Goal: Task Accomplishment & Management: Manage account settings

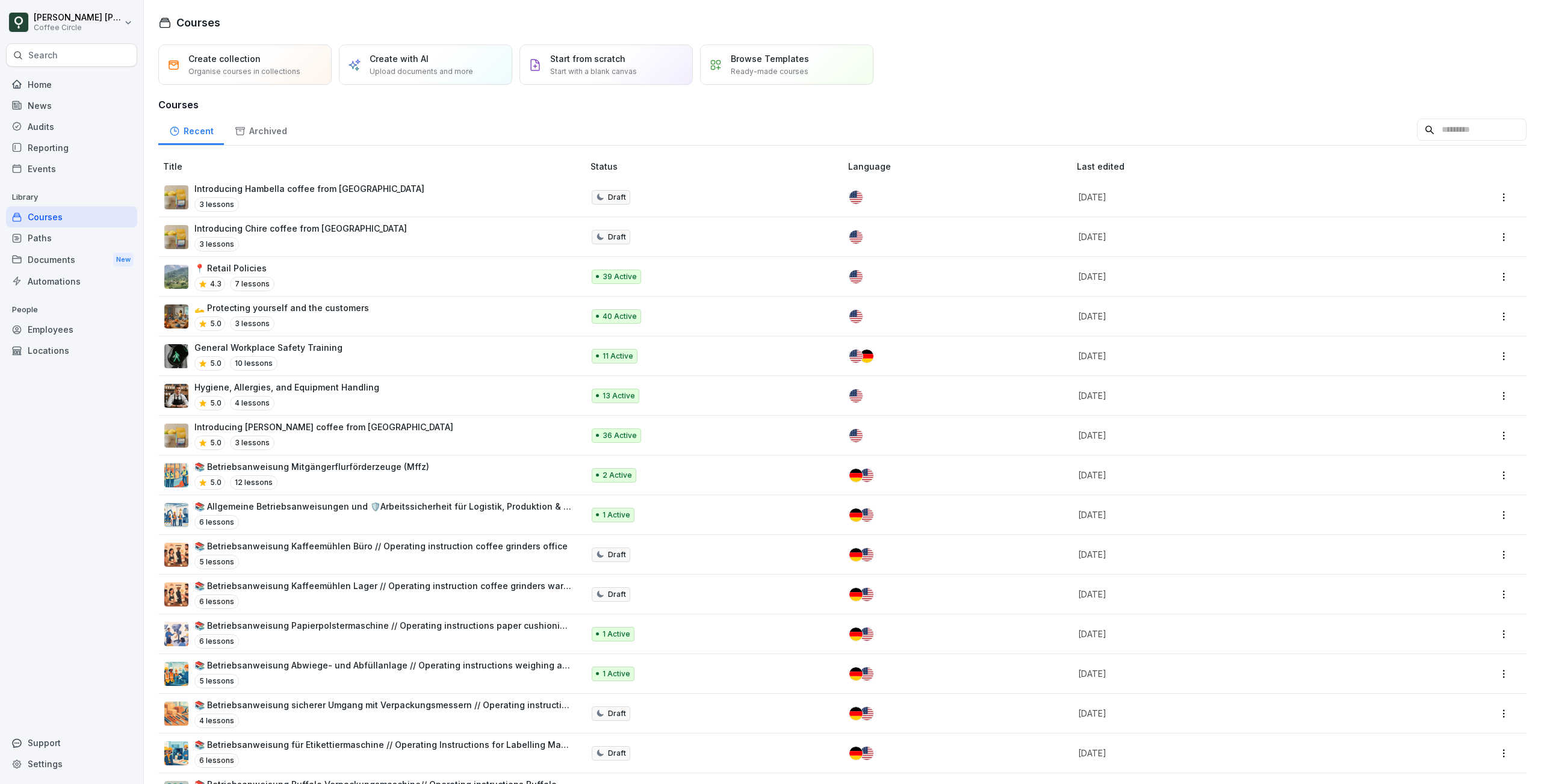
click at [1441, 125] on input at bounding box center [1472, 130] width 110 height 23
click at [71, 325] on div "Employees" at bounding box center [72, 330] width 131 height 21
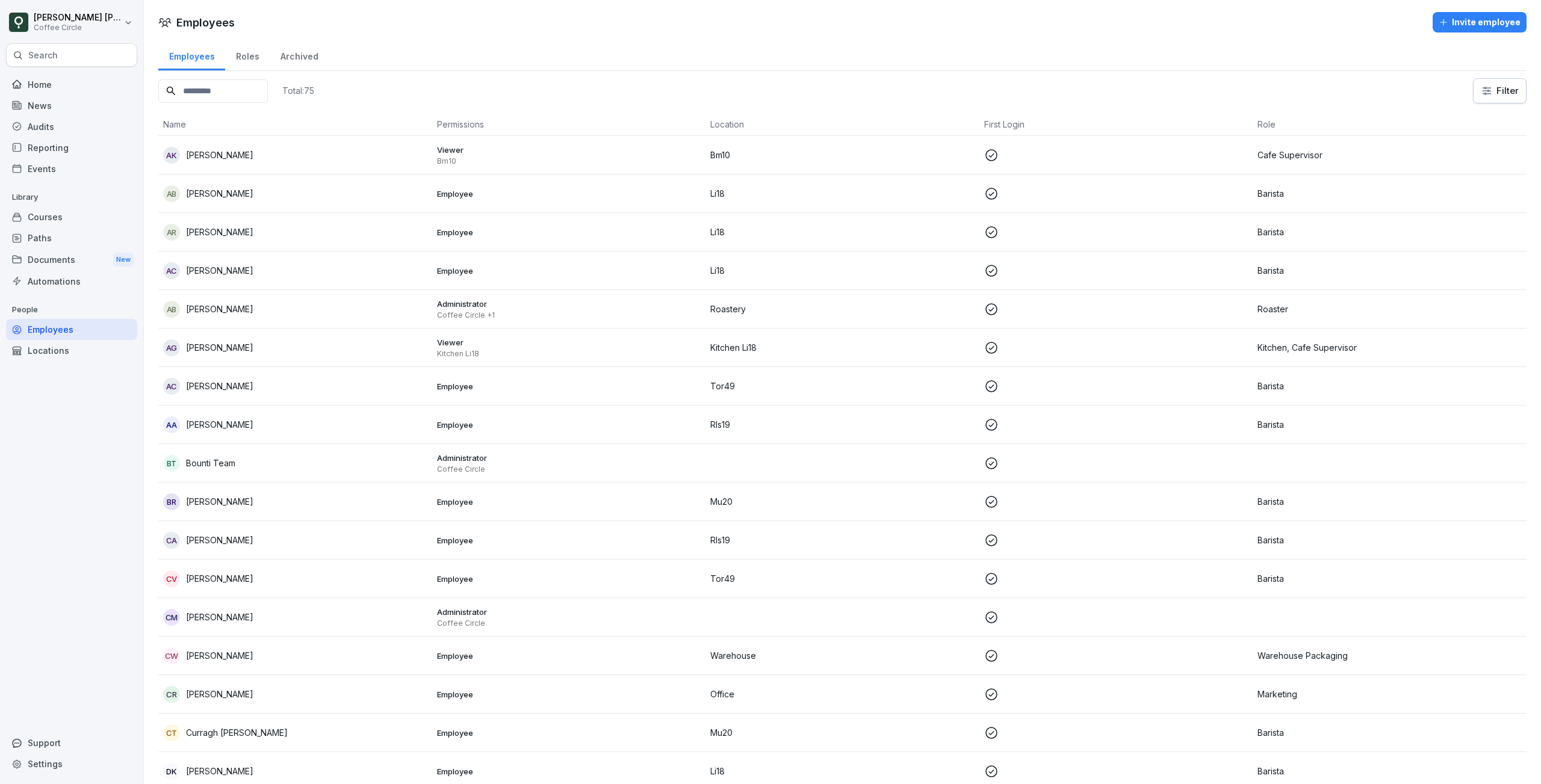
click at [210, 91] on input at bounding box center [213, 91] width 110 height 24
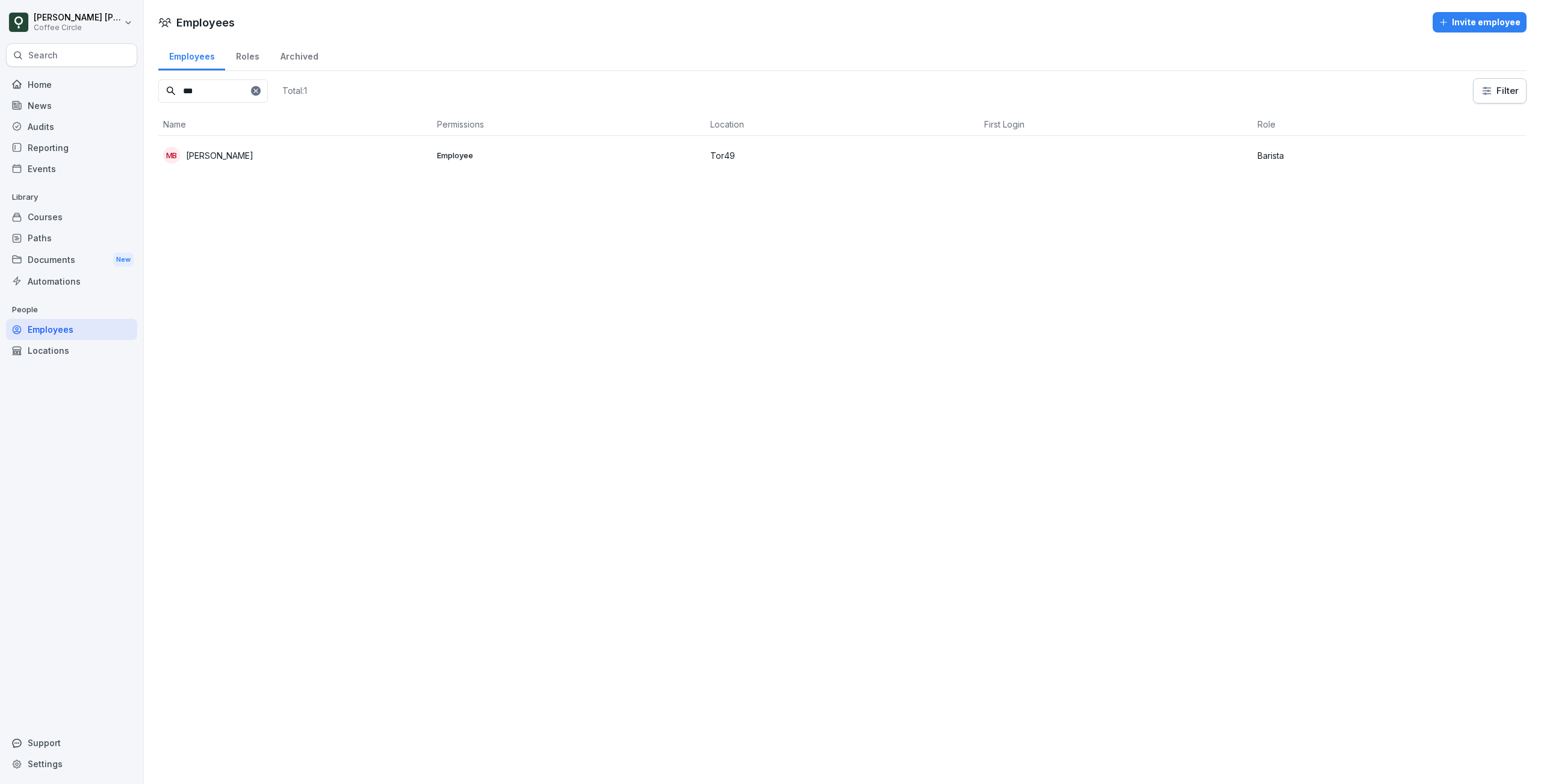
click at [213, 87] on input "***" at bounding box center [213, 91] width 110 height 24
click at [747, 157] on p "Rls19" at bounding box center [842, 155] width 264 height 13
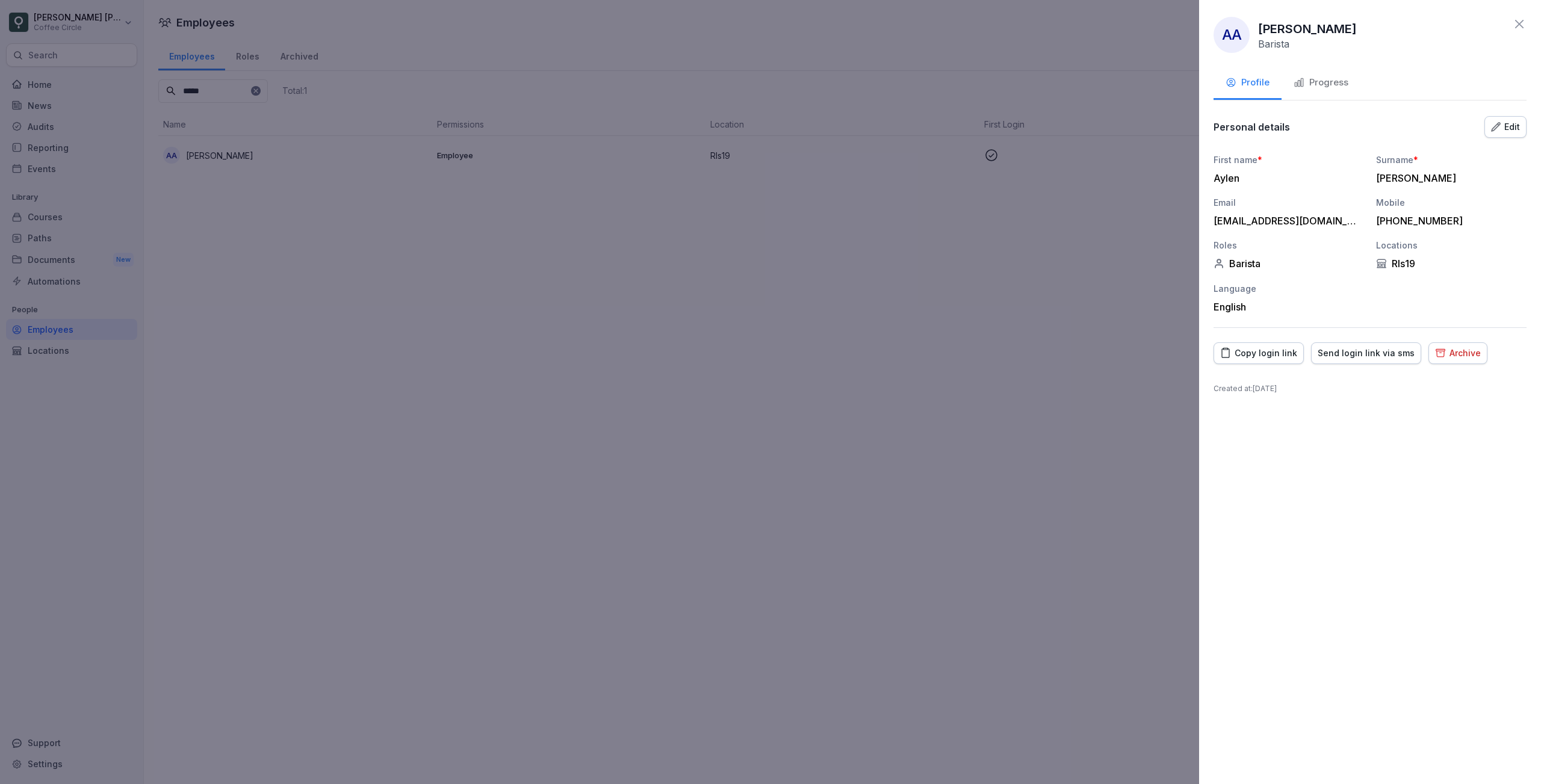
click at [1337, 79] on div "Progress" at bounding box center [1321, 83] width 55 height 14
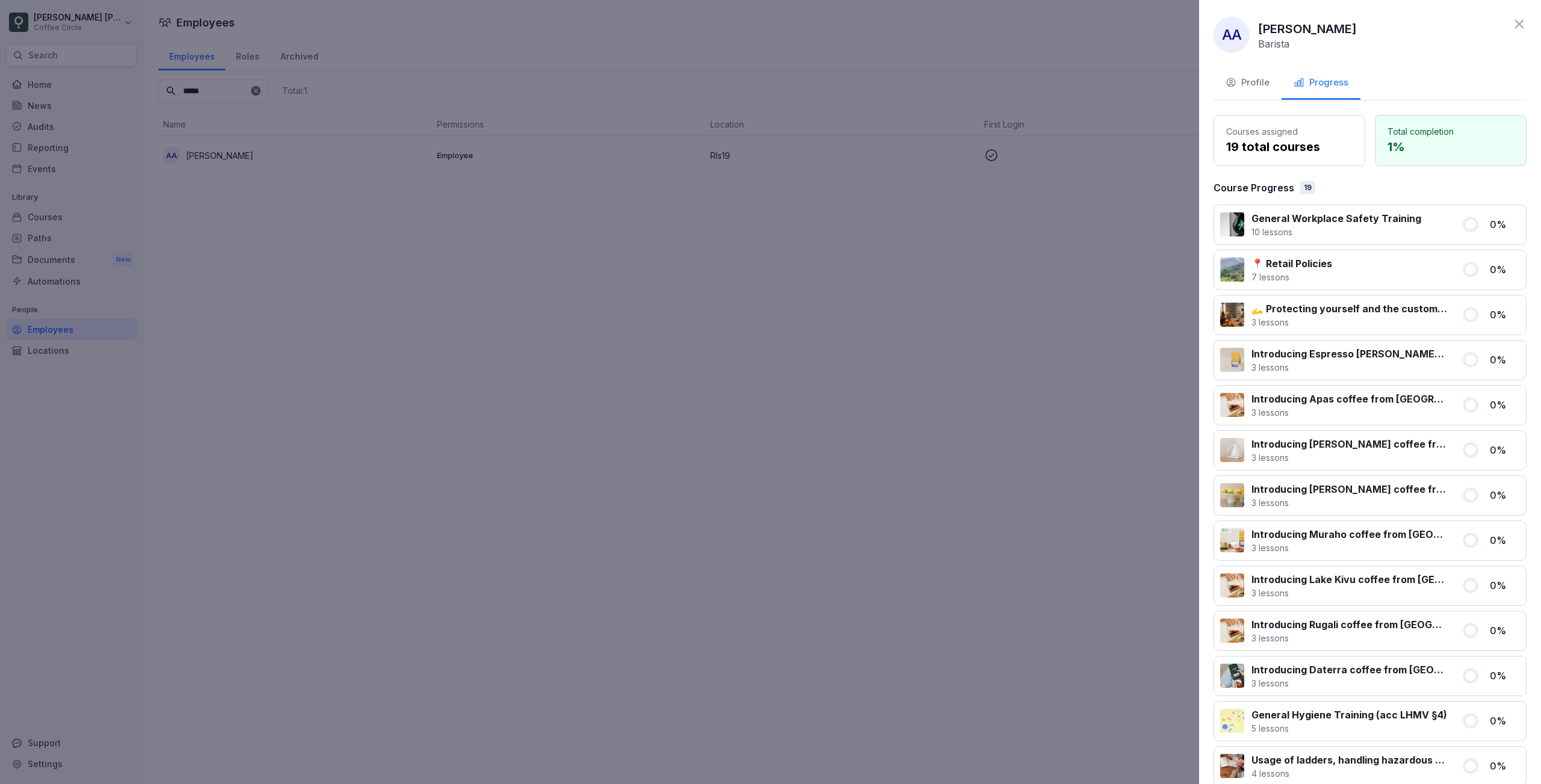
click at [1249, 84] on div "Profile" at bounding box center [1247, 83] width 44 height 14
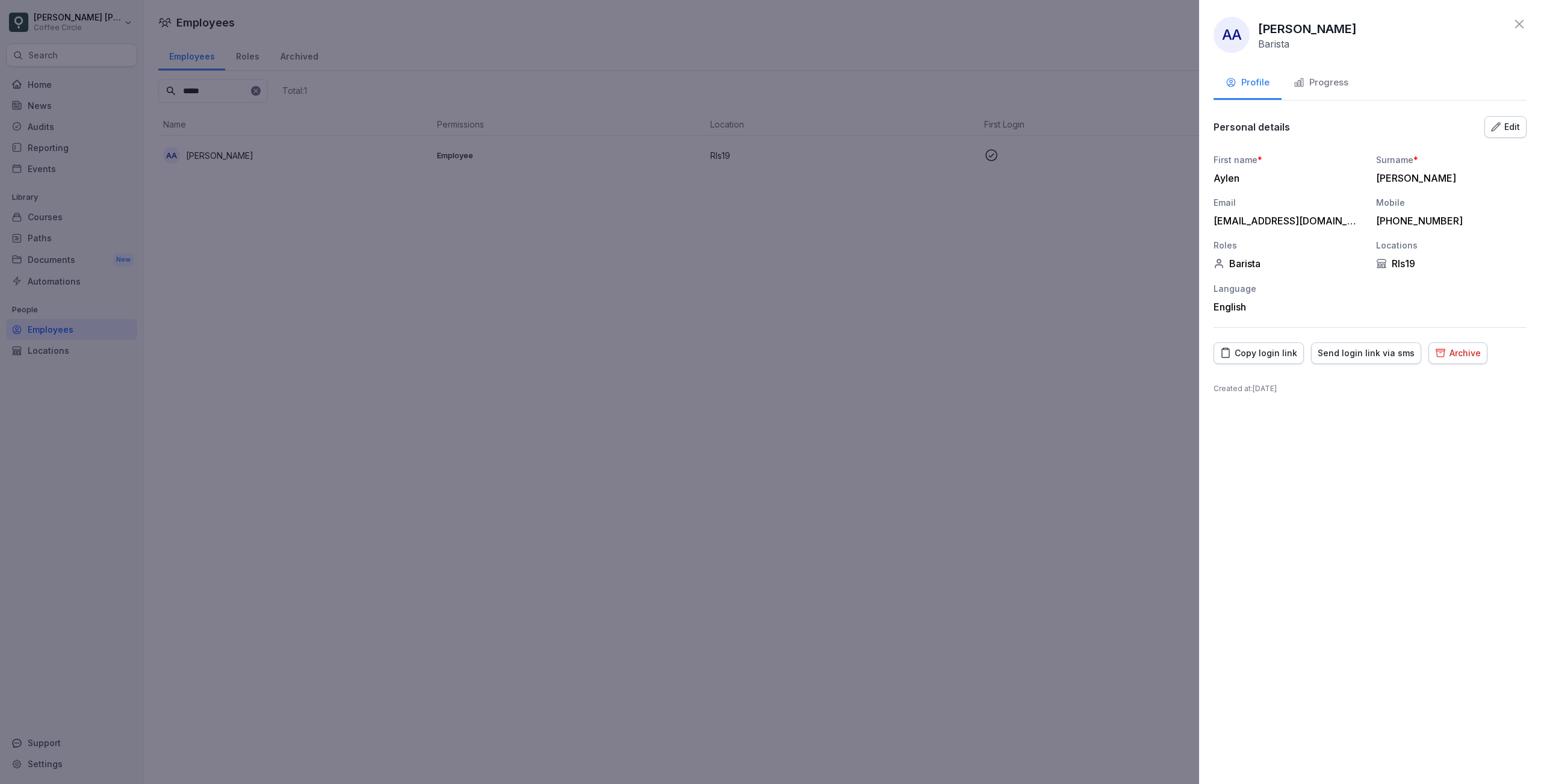
click at [1510, 130] on div "Edit" at bounding box center [1505, 126] width 29 height 13
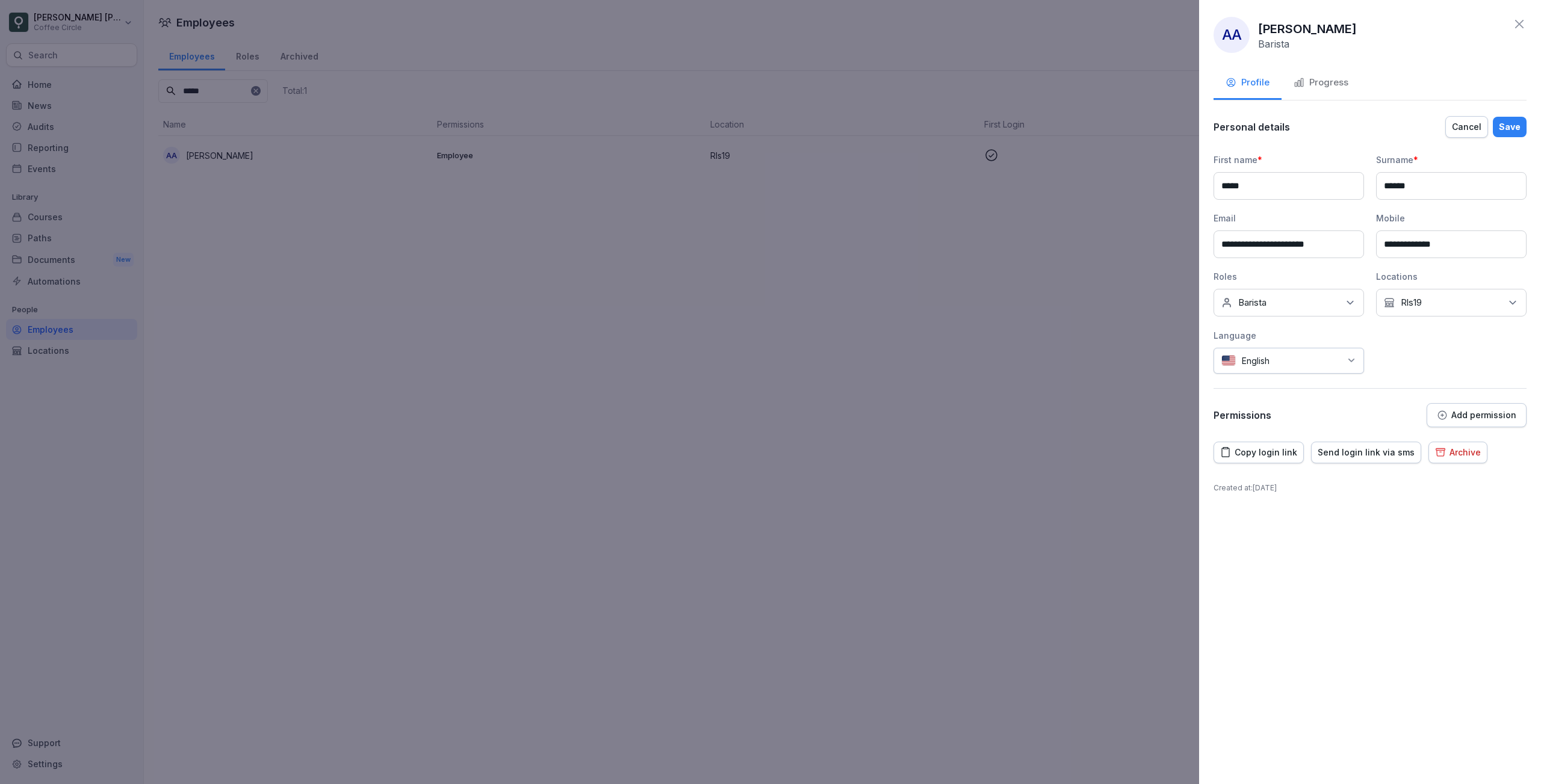
click at [1446, 290] on div "No Location Rls19" at bounding box center [1451, 303] width 150 height 28
click at [1424, 399] on div "Li18" at bounding box center [1454, 404] width 149 height 23
click at [1414, 582] on div "**********" at bounding box center [1369, 392] width 342 height 784
click at [1480, 300] on div "No Location [GEOGRAPHIC_DATA], Li18" at bounding box center [1451, 303] width 150 height 28
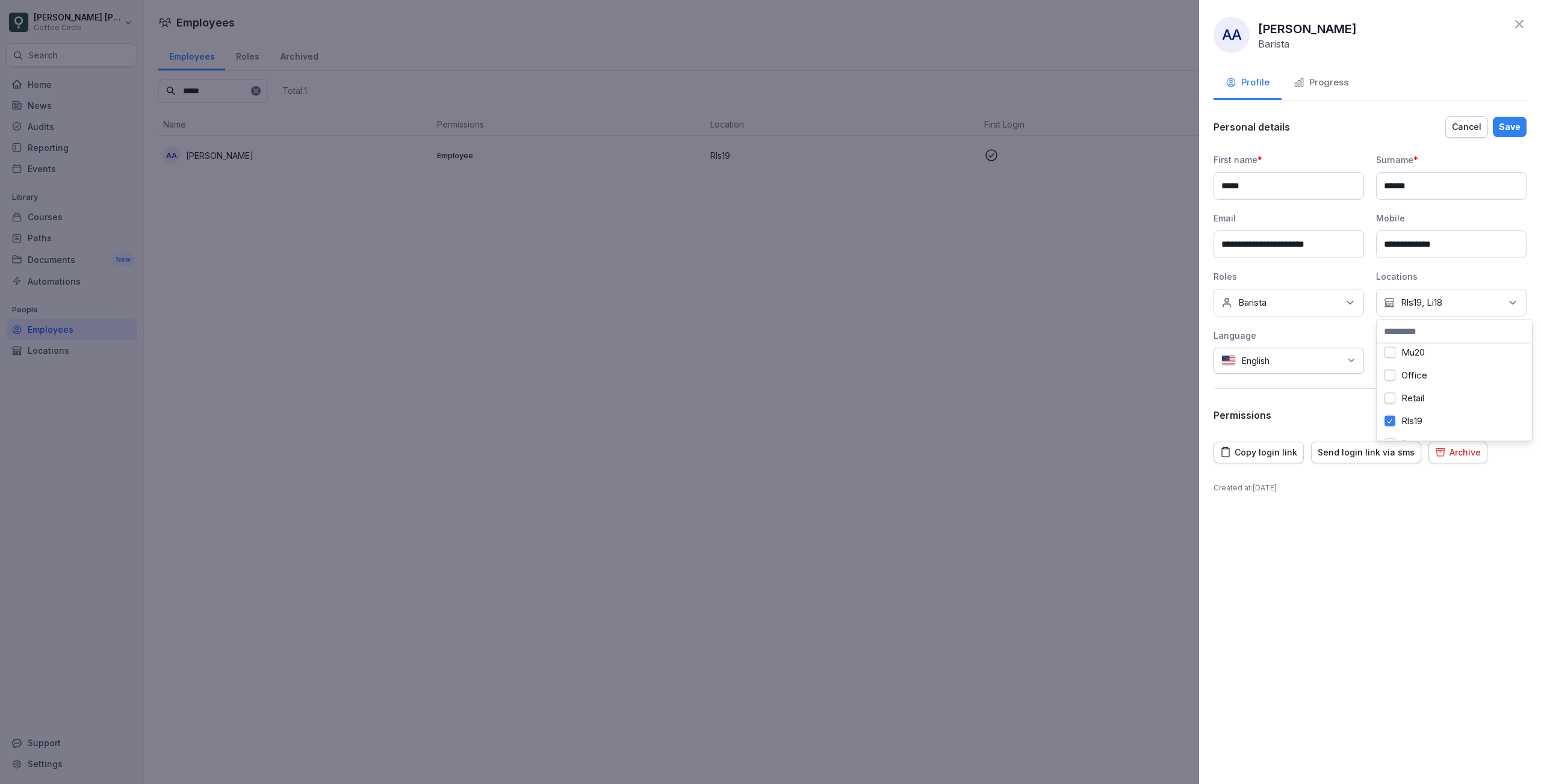
click at [1391, 422] on button "Rls19" at bounding box center [1390, 420] width 11 height 11
click at [1508, 126] on div "Save" at bounding box center [1509, 126] width 22 height 13
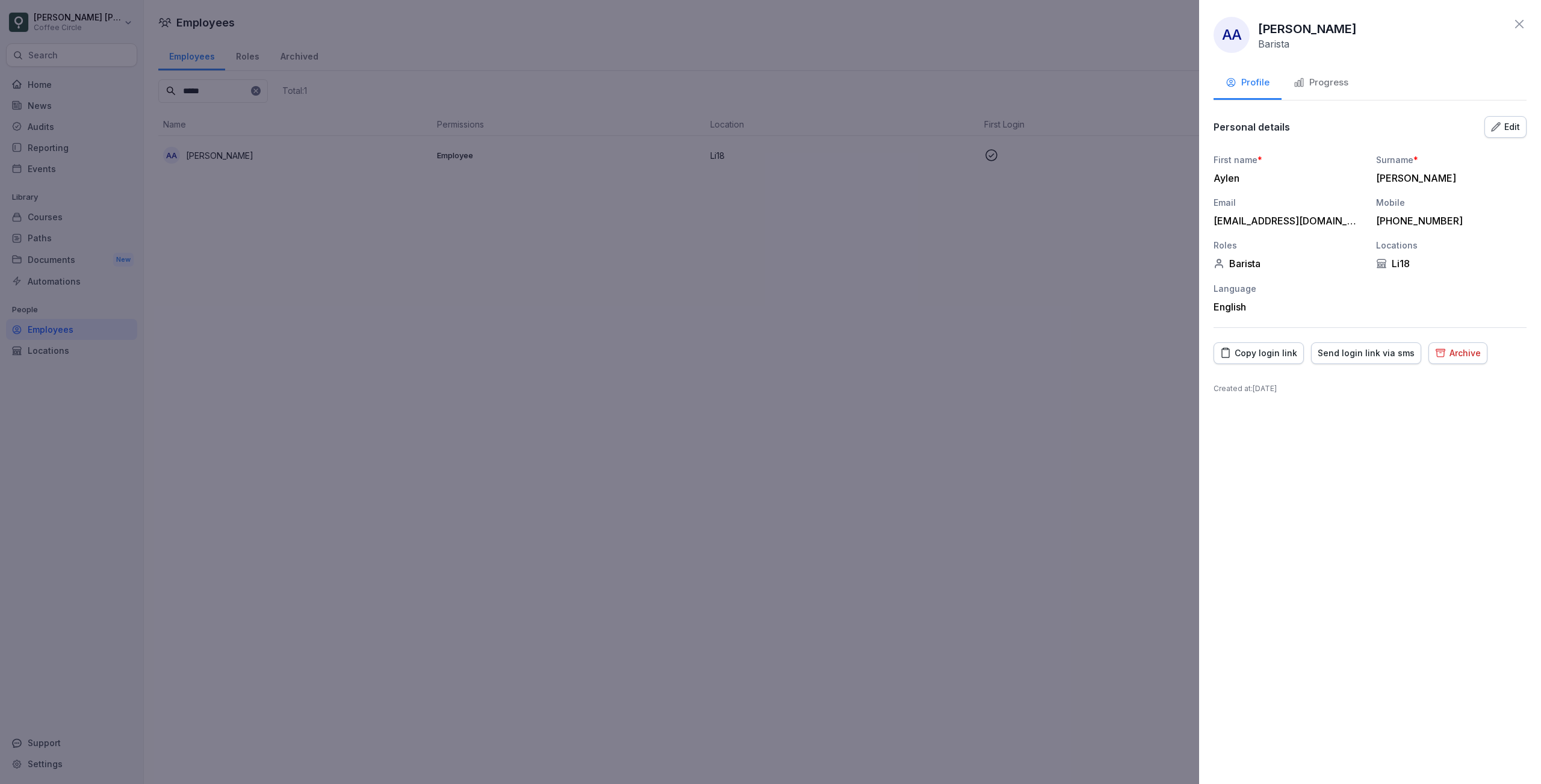
click at [1521, 23] on icon at bounding box center [1518, 24] width 8 height 8
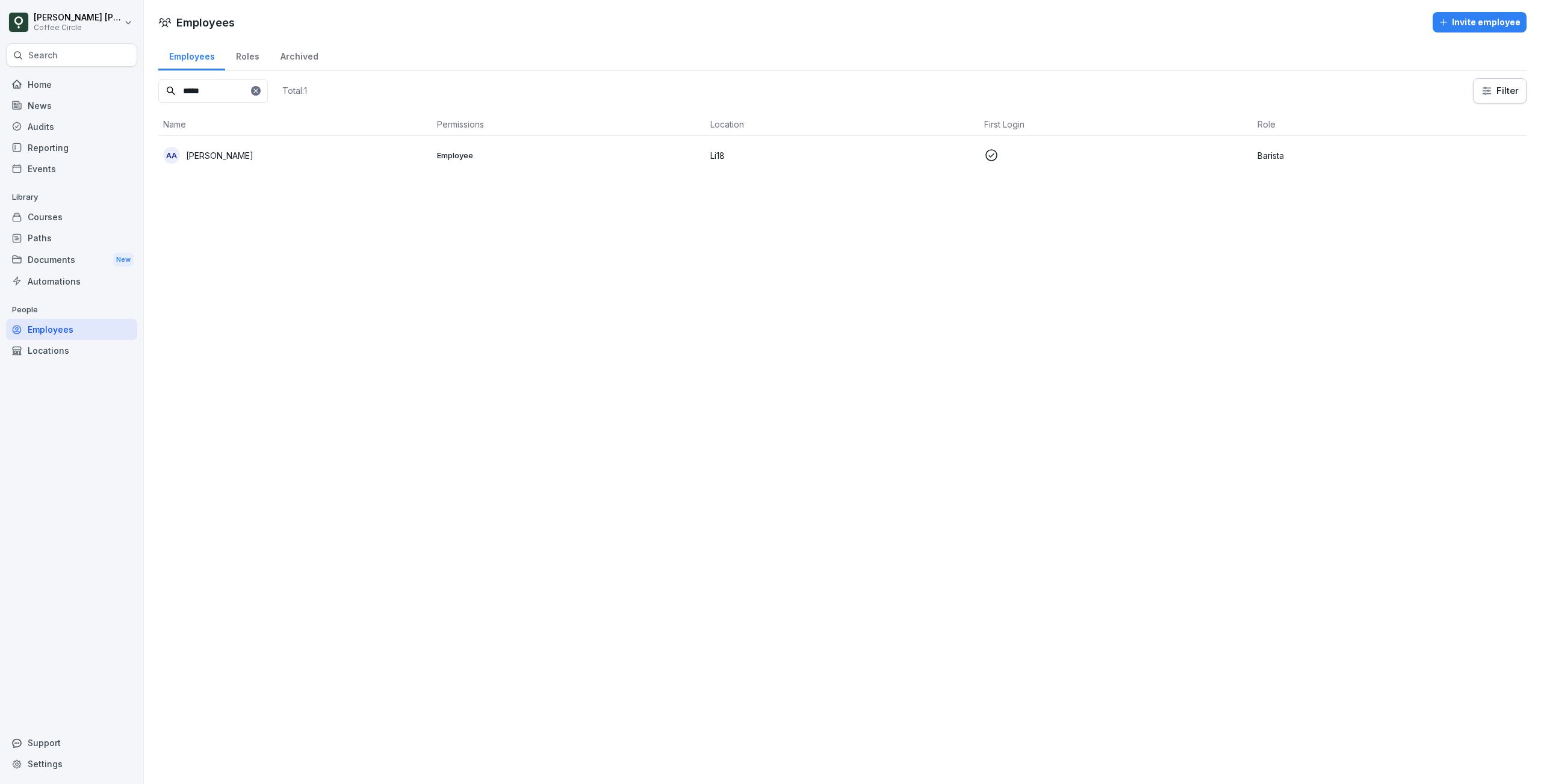
click at [212, 86] on input "*****" at bounding box center [213, 91] width 110 height 24
click at [757, 161] on p "Li18" at bounding box center [842, 155] width 264 height 13
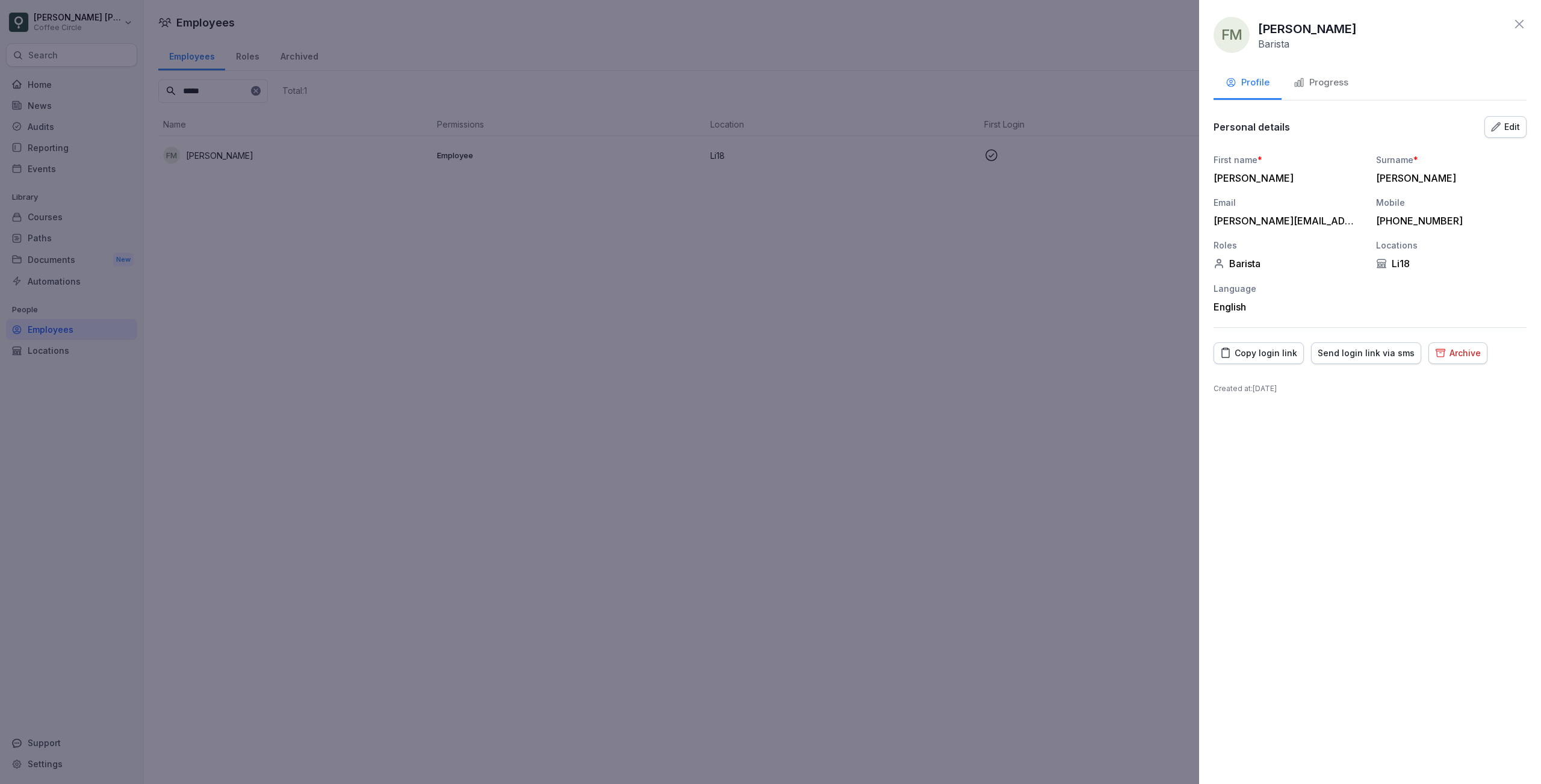
click at [1312, 71] on button "Progress" at bounding box center [1321, 84] width 79 height 33
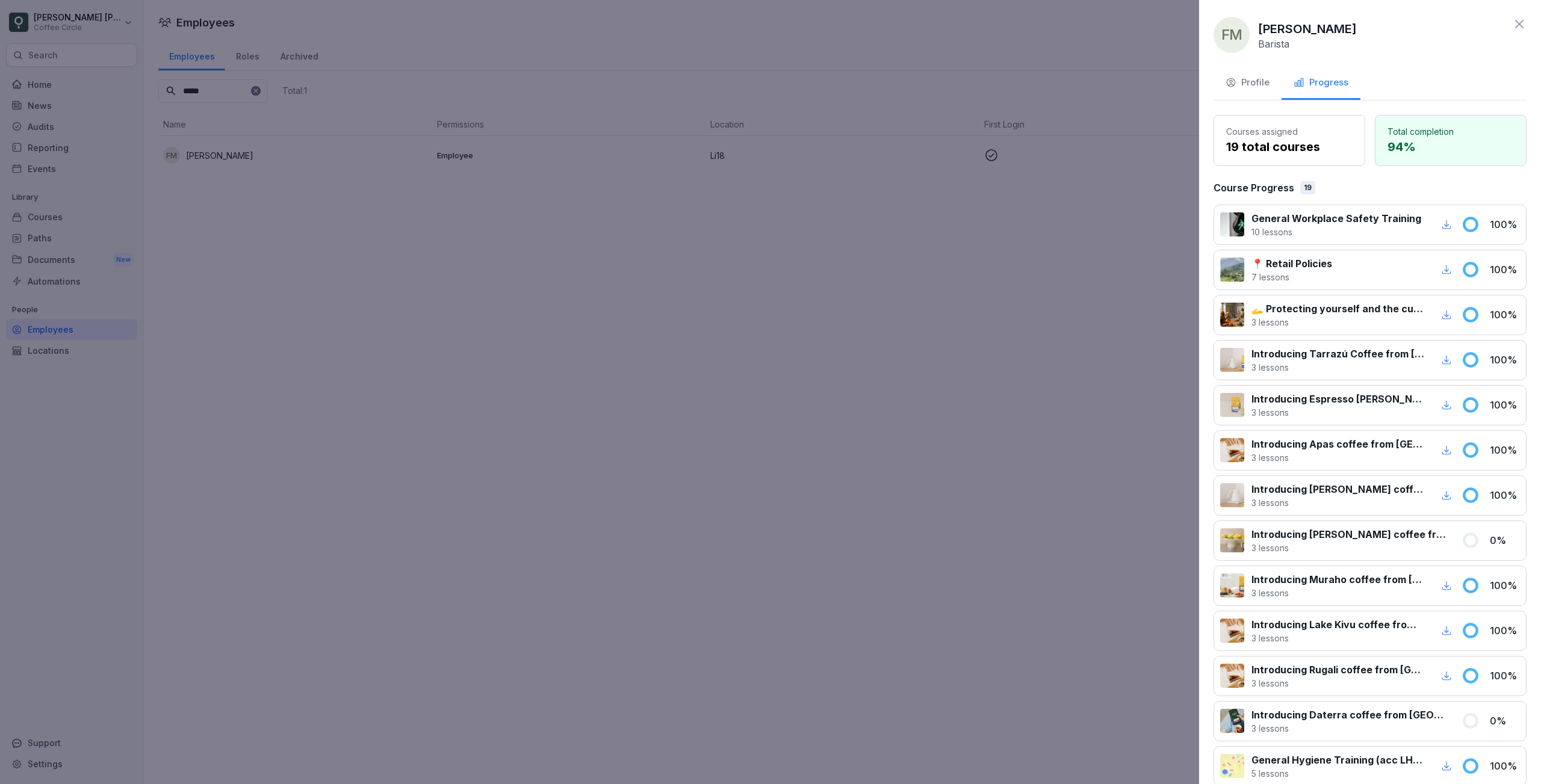
click at [1242, 81] on div "Profile" at bounding box center [1247, 83] width 44 height 14
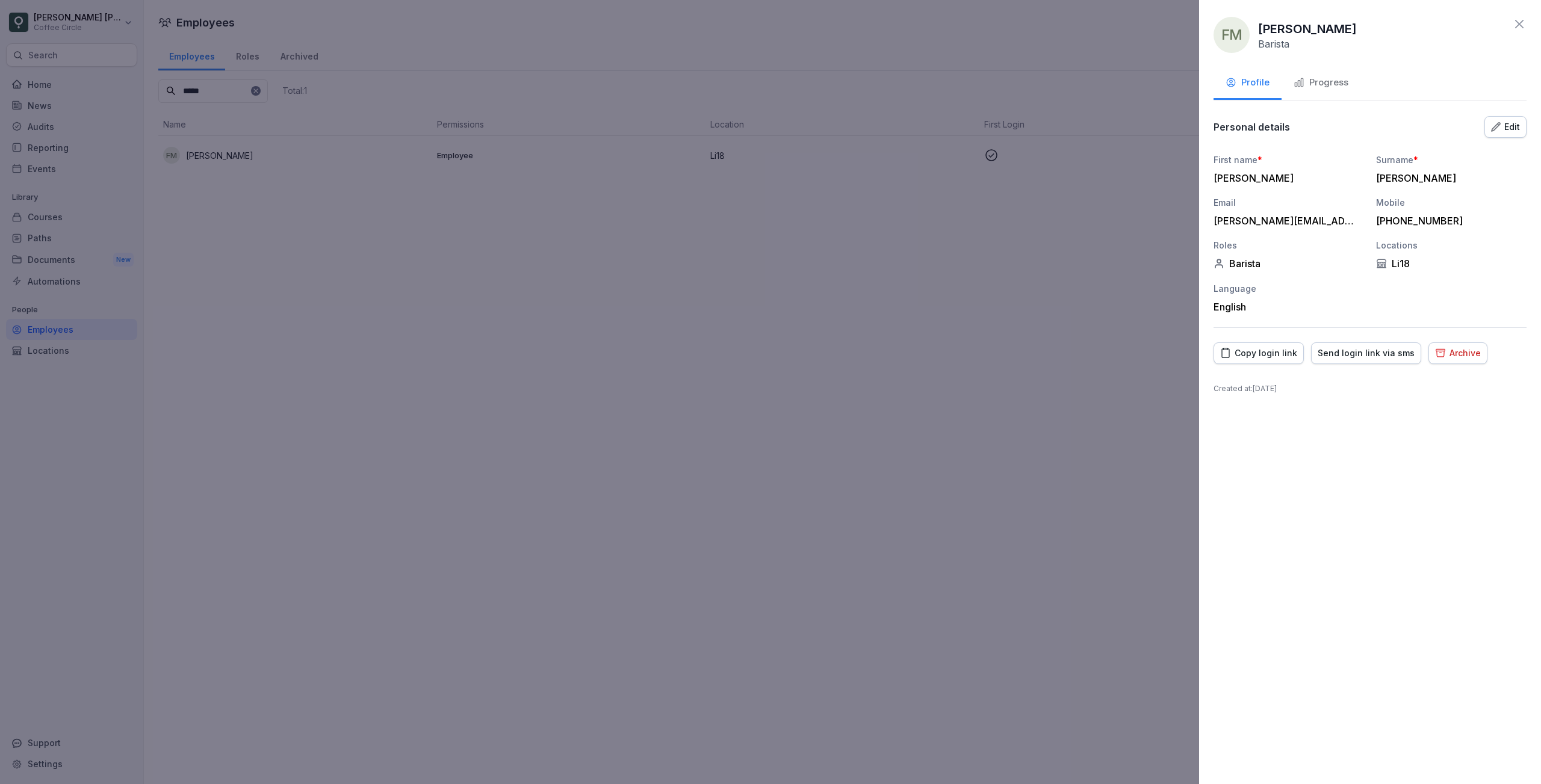
click at [1498, 129] on icon "button" at bounding box center [1495, 126] width 9 height 9
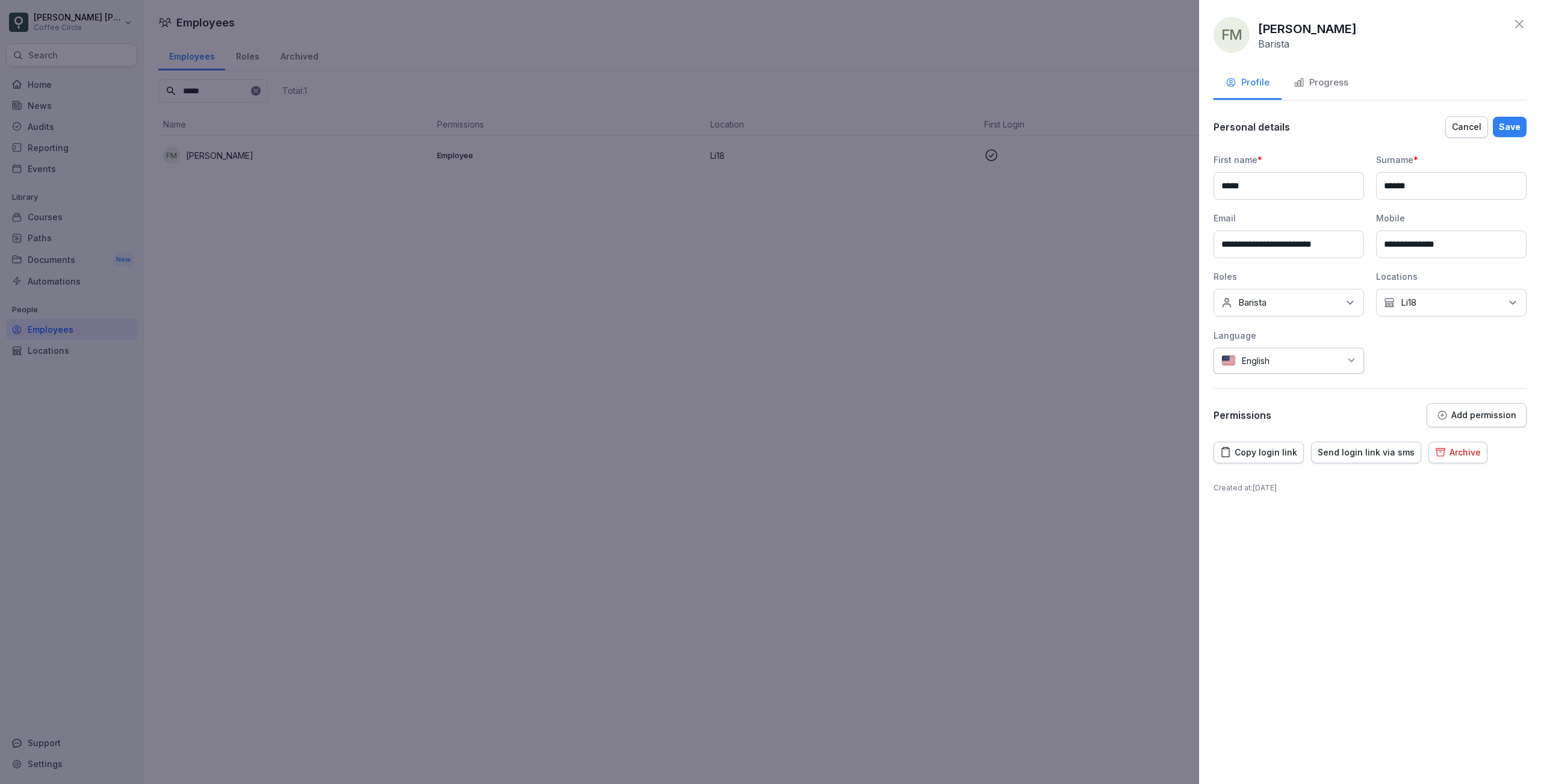
click at [1431, 306] on div "No Location Li18" at bounding box center [1451, 303] width 150 height 28
click at [1399, 394] on div "Rls19" at bounding box center [1454, 387] width 149 height 23
click at [1393, 387] on button "Li18" at bounding box center [1390, 387] width 11 height 11
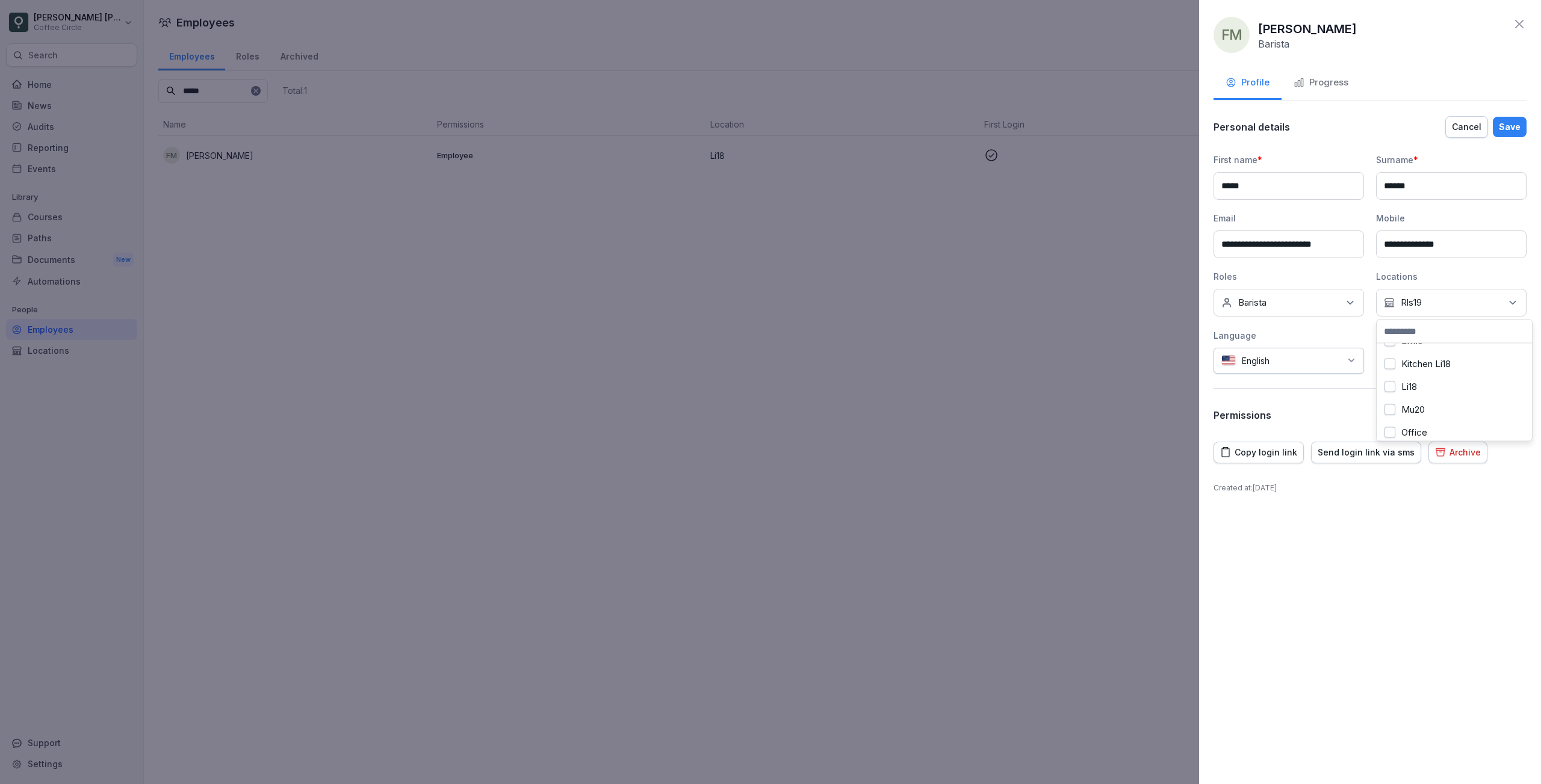
click at [1403, 593] on div "**********" at bounding box center [1369, 392] width 342 height 784
click at [1512, 128] on div "Save" at bounding box center [1509, 126] width 22 height 13
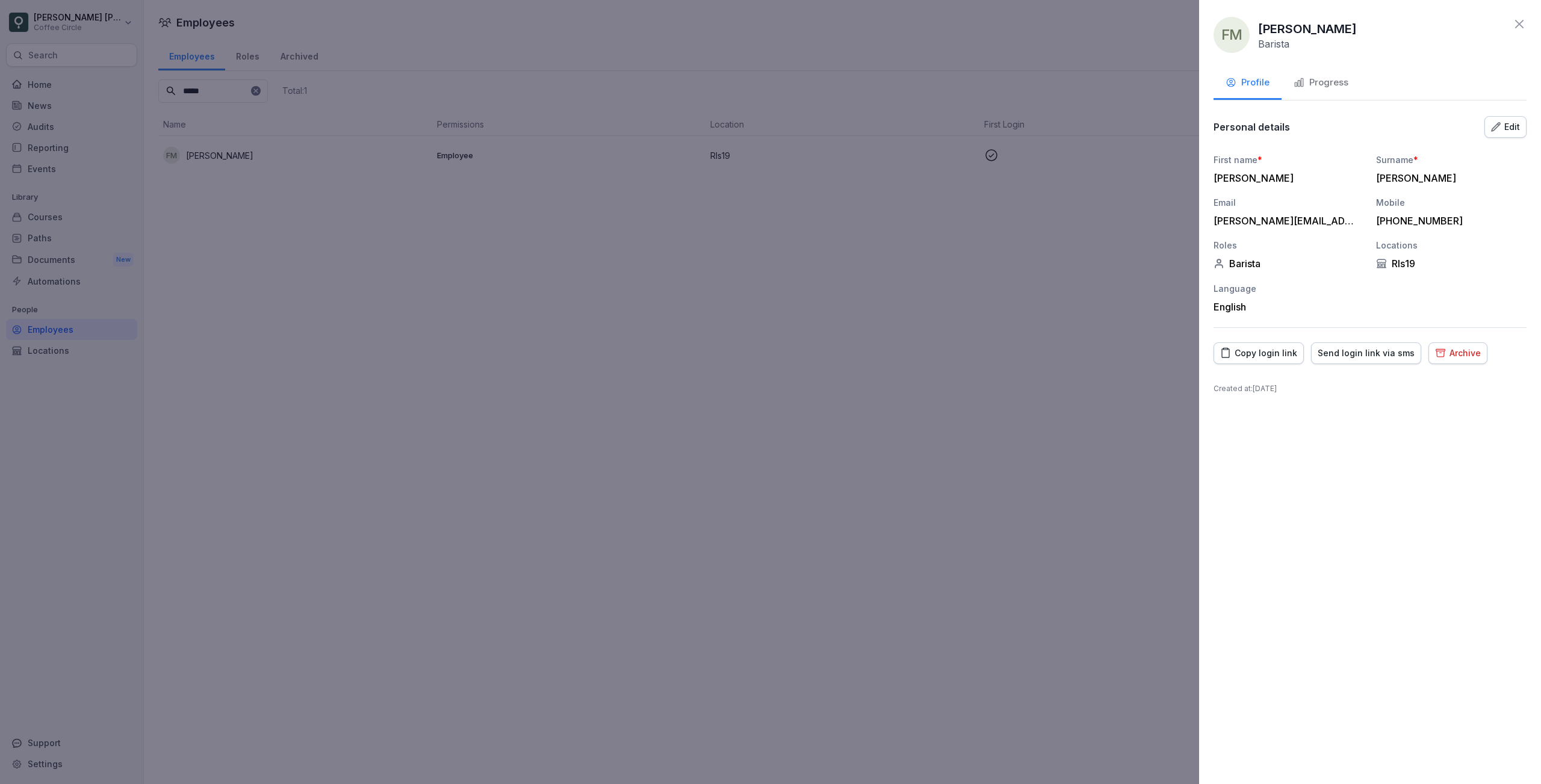
click at [1520, 24] on icon at bounding box center [1518, 24] width 8 height 8
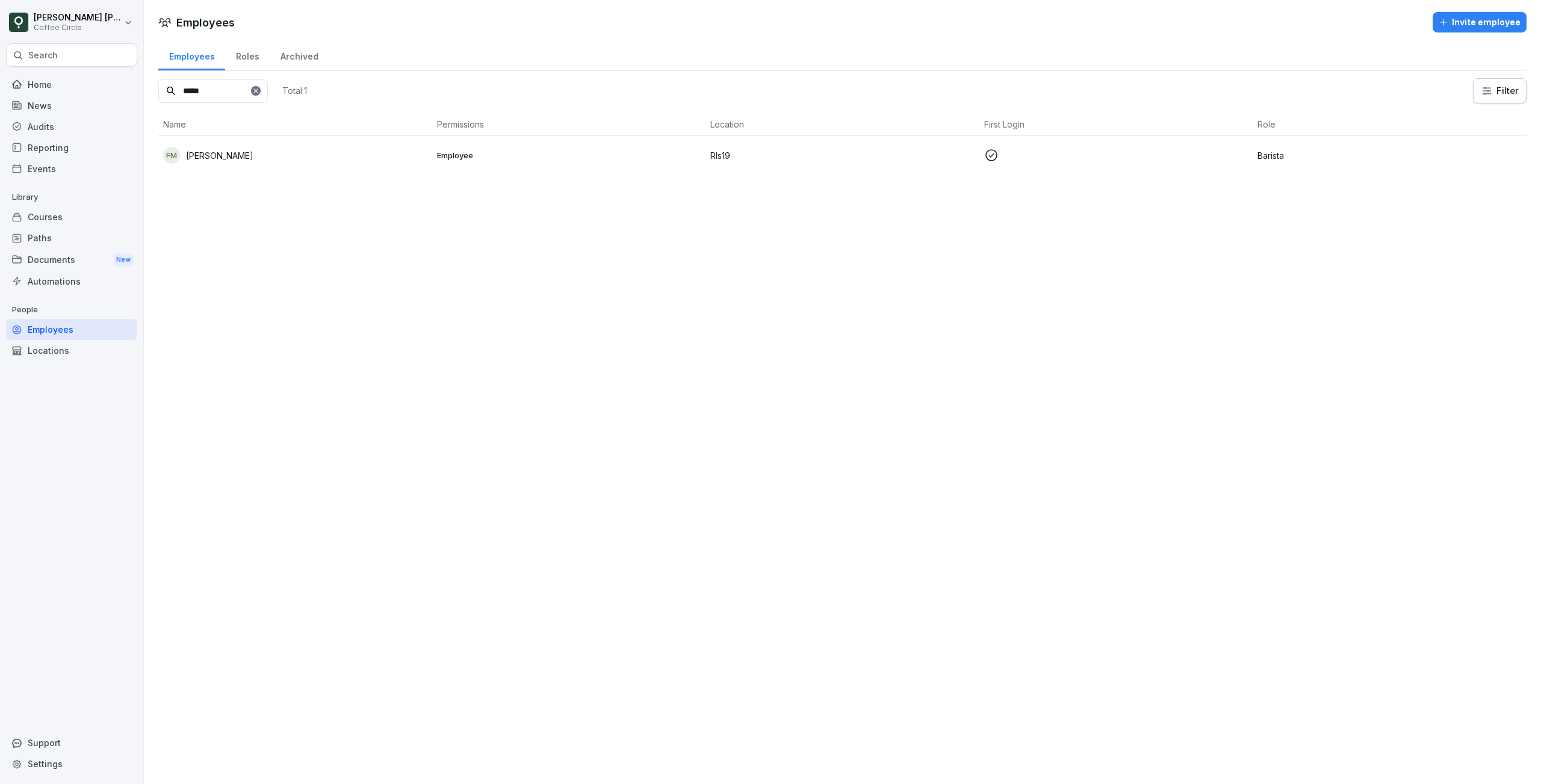
click at [225, 96] on input "*****" at bounding box center [213, 91] width 110 height 24
type input "*****"
click at [275, 156] on div "CA [PERSON_NAME]" at bounding box center [295, 155] width 264 height 17
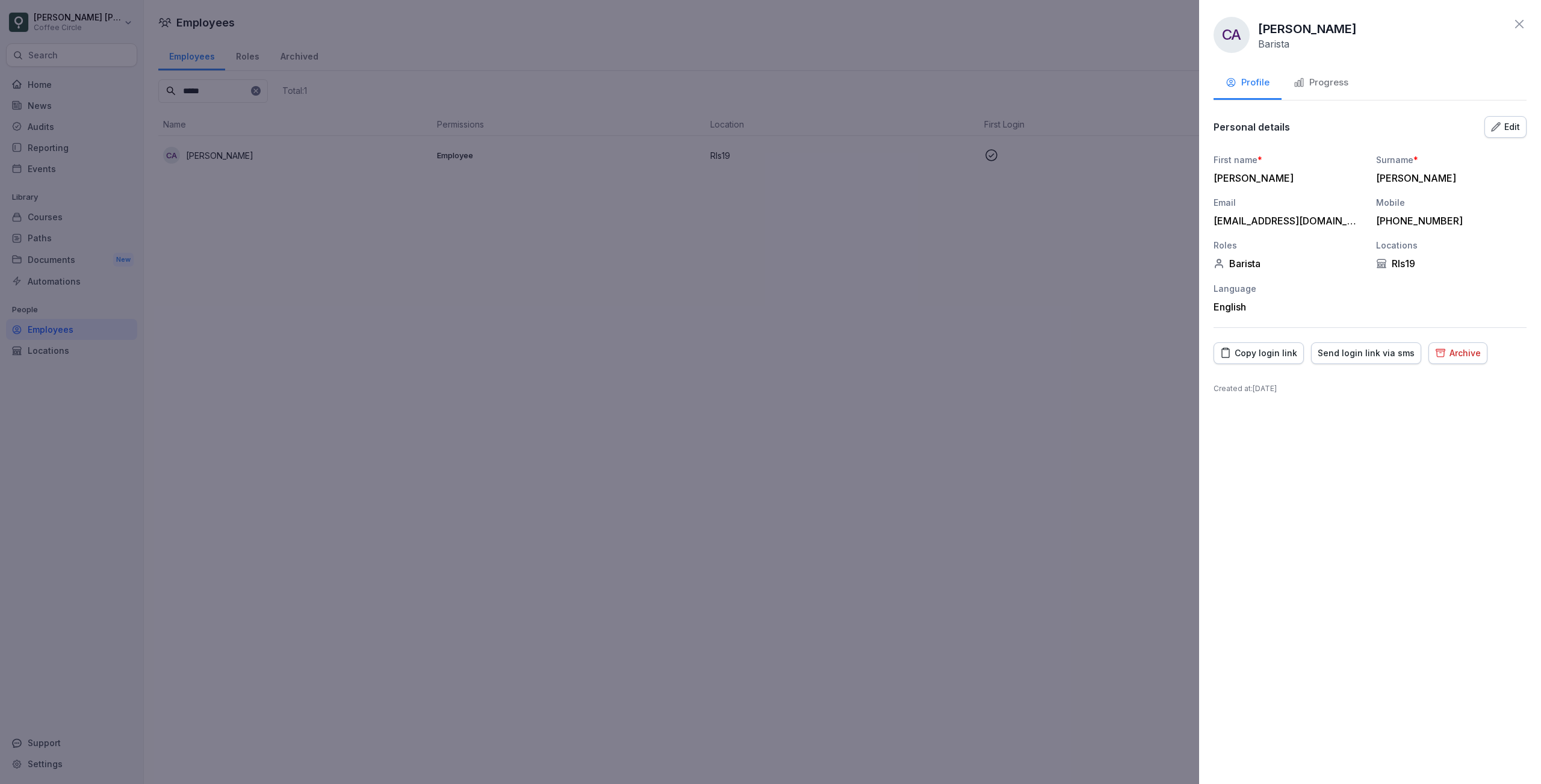
click at [1511, 132] on div "Edit" at bounding box center [1505, 126] width 29 height 13
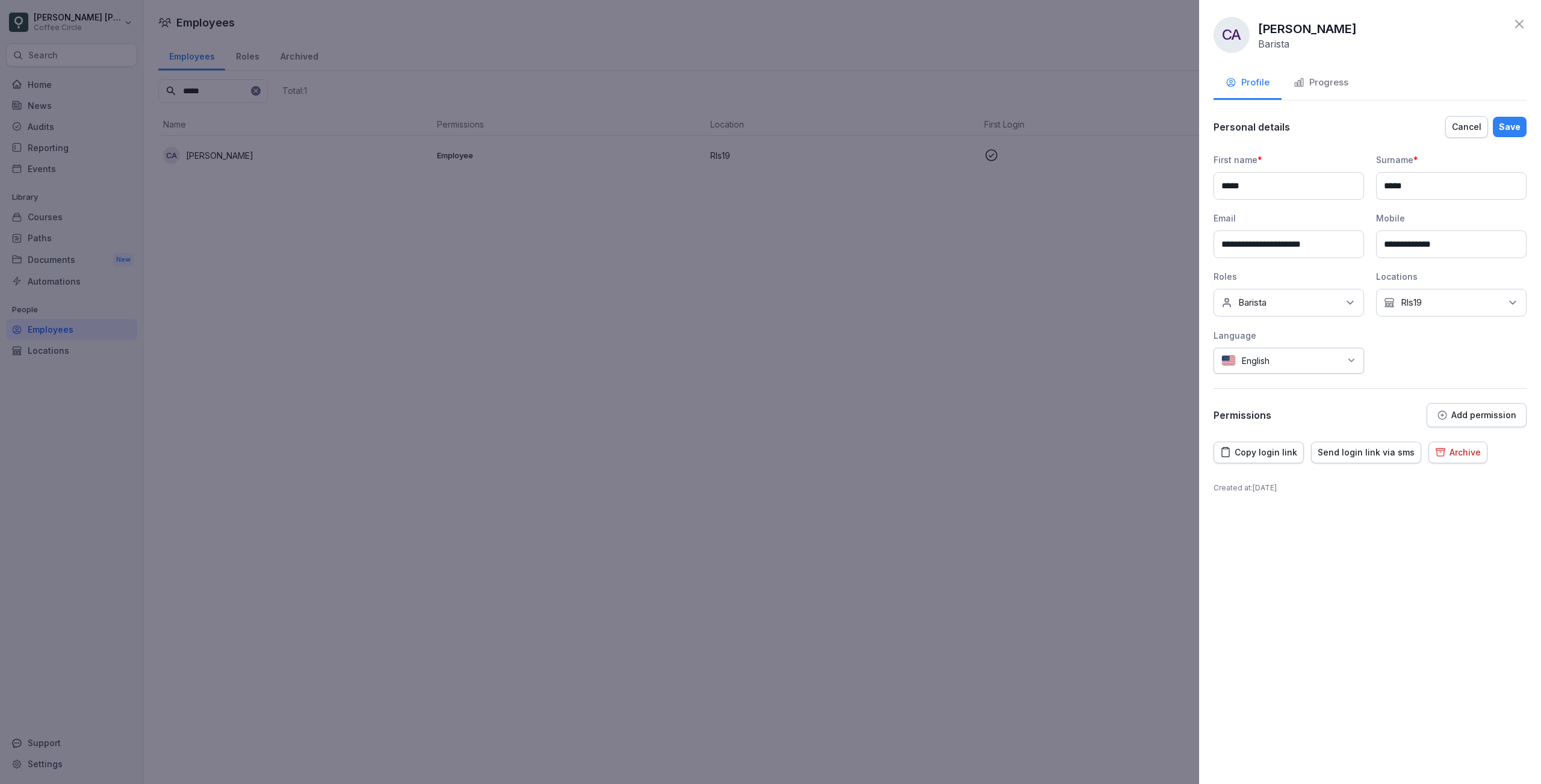
click at [1421, 312] on div "No Location Rls19" at bounding box center [1451, 303] width 150 height 28
click at [1406, 392] on label "Mu20" at bounding box center [1413, 392] width 24 height 11
click at [1410, 352] on label "Rls19" at bounding box center [1412, 357] width 21 height 11
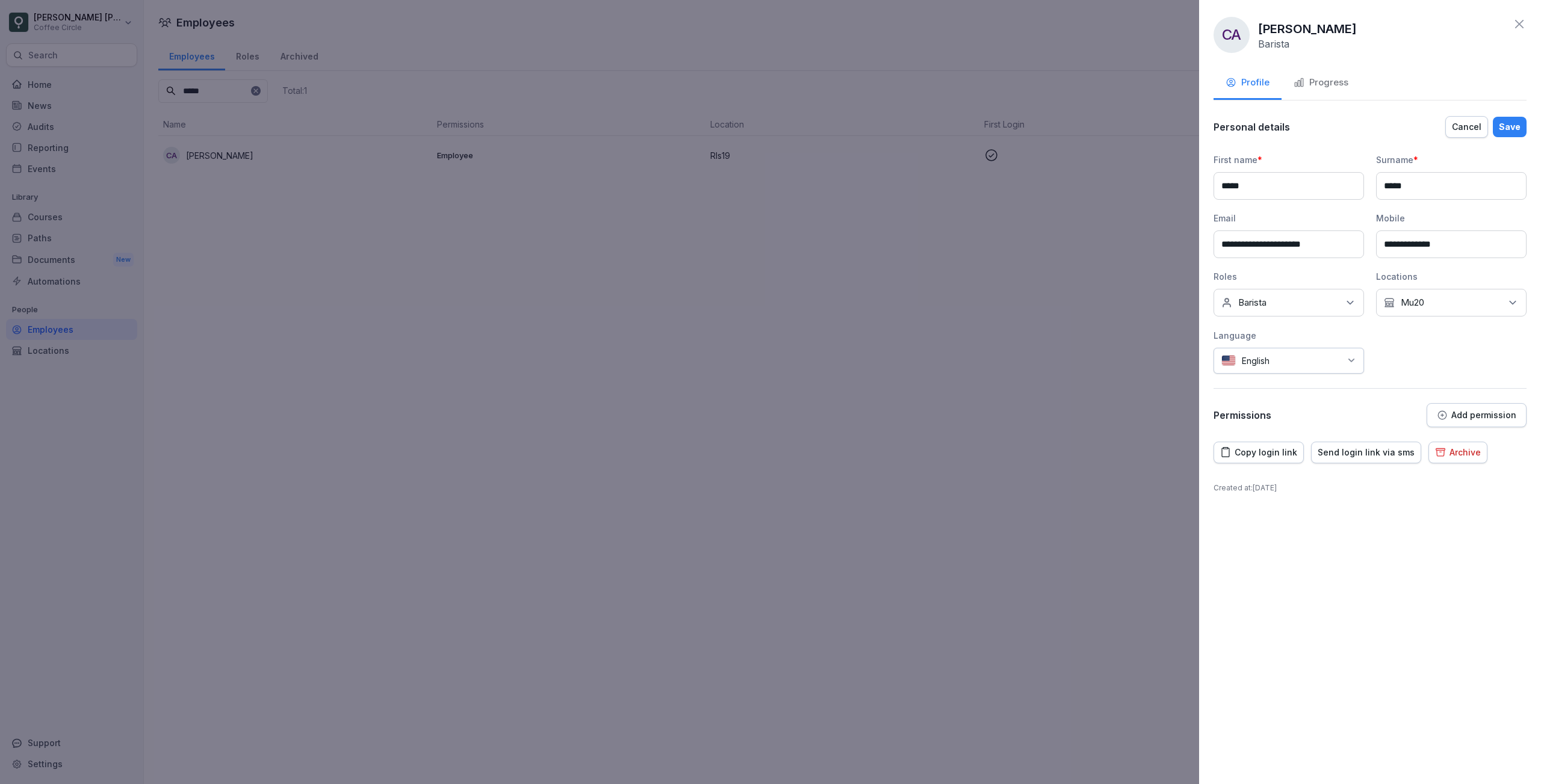
click at [1410, 541] on div "**********" at bounding box center [1369, 392] width 342 height 784
click at [1513, 127] on div "Save" at bounding box center [1509, 126] width 22 height 13
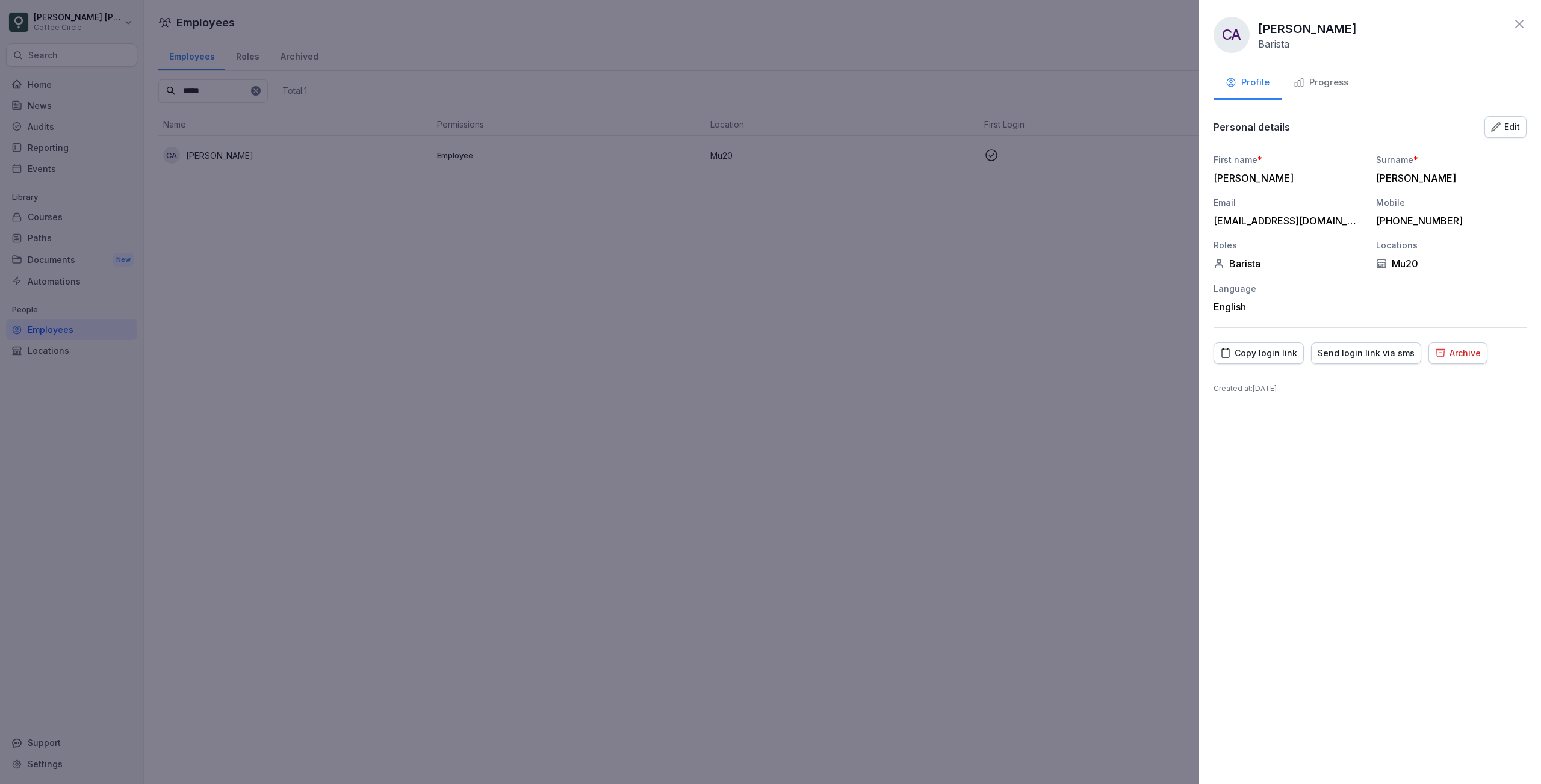
click at [1524, 29] on icon at bounding box center [1518, 24] width 14 height 14
